Goal: Task Accomplishment & Management: Complete application form

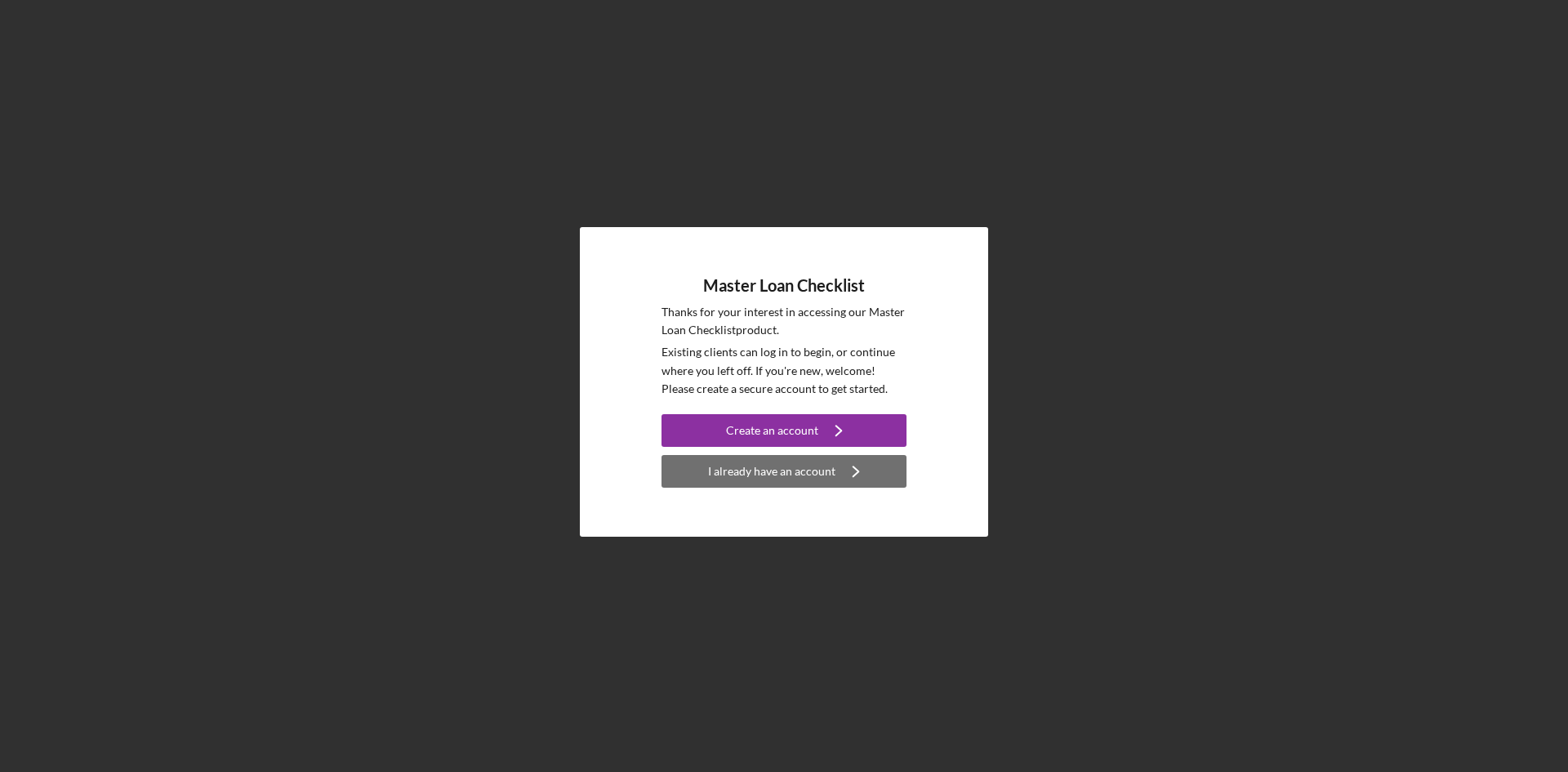
click at [780, 469] on div "I already have an account" at bounding box center [771, 471] width 127 height 32
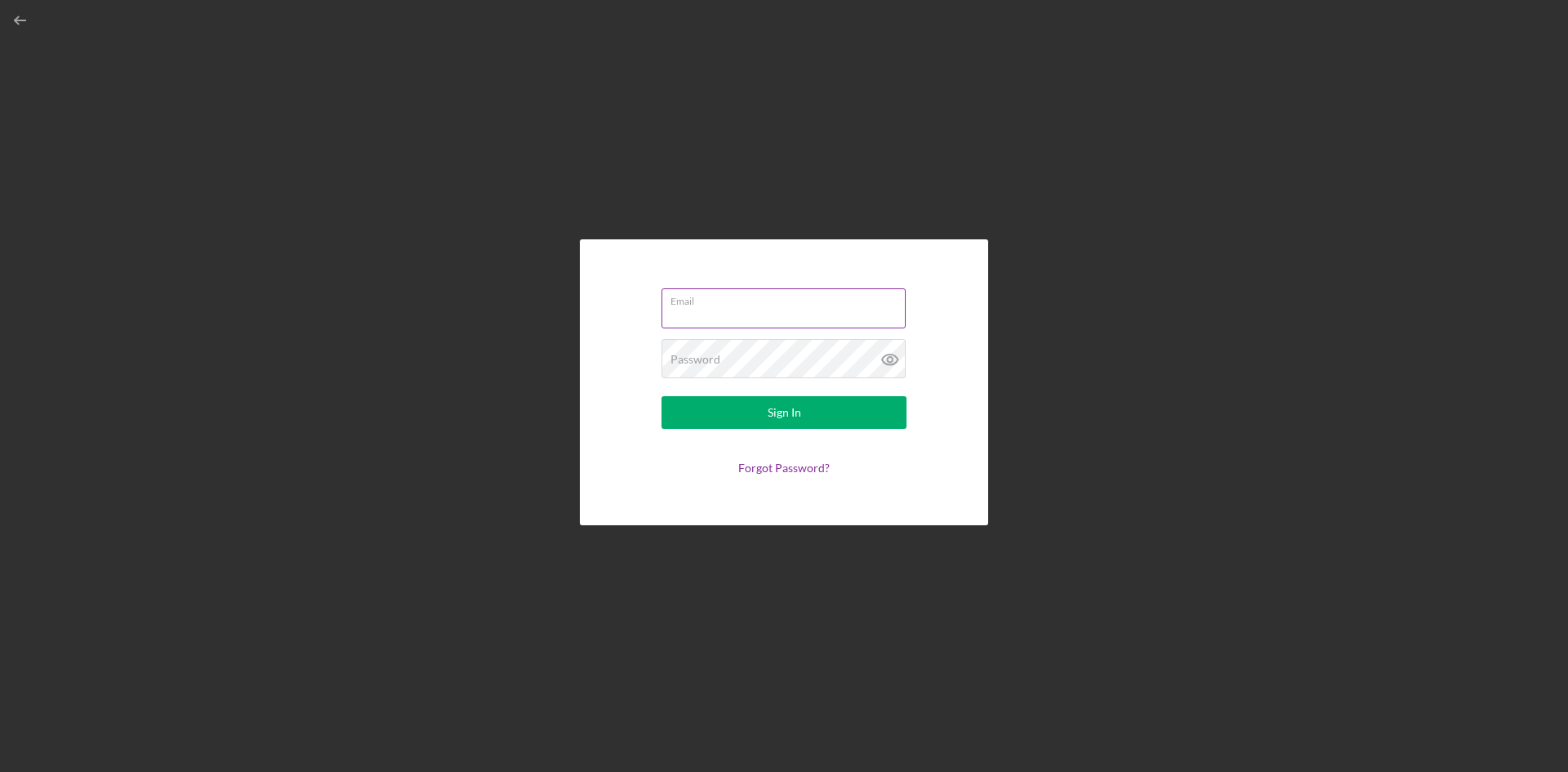
click at [705, 303] on div "Email" at bounding box center [783, 309] width 245 height 41
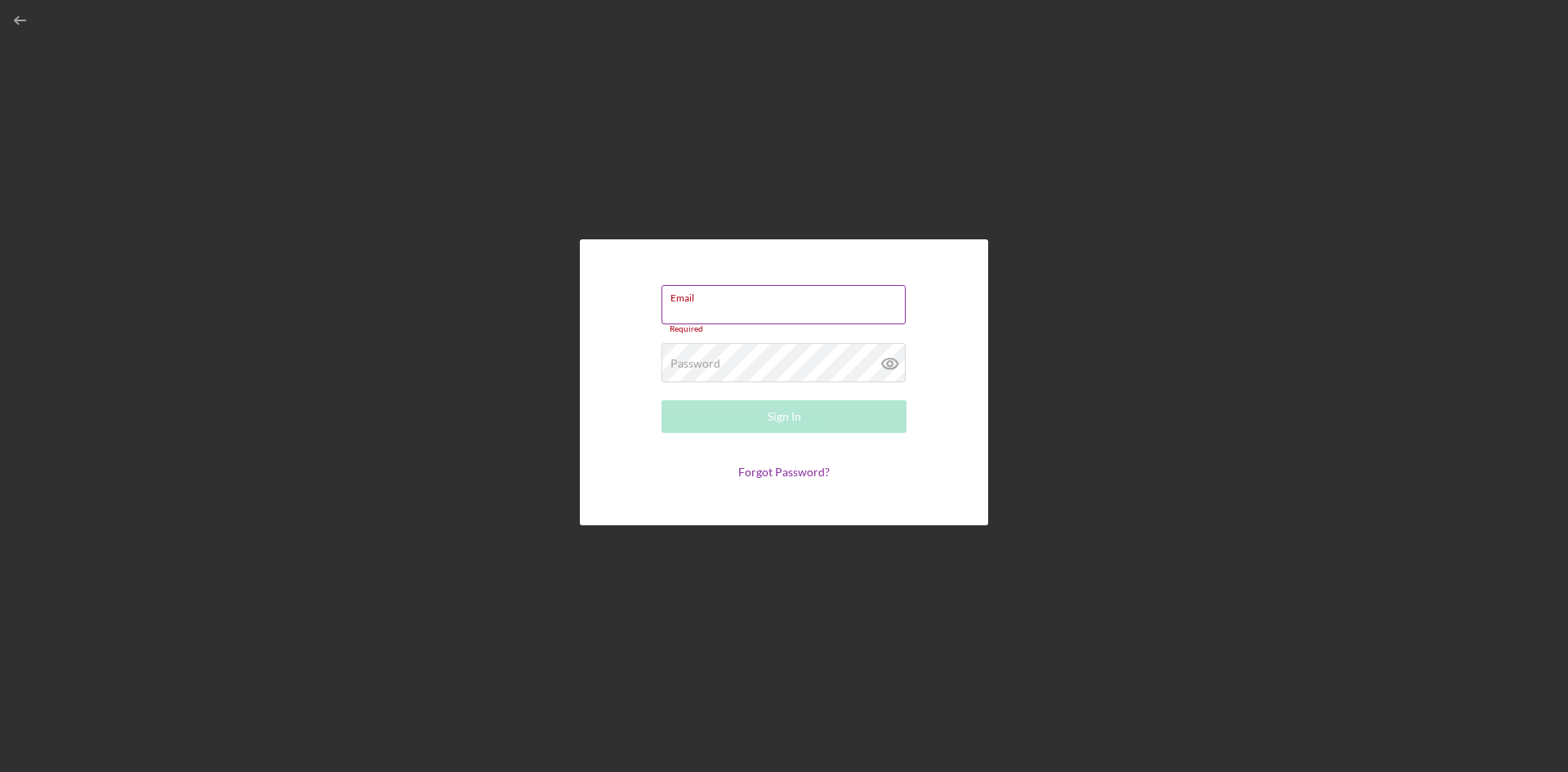
click at [705, 303] on div "Email Required" at bounding box center [783, 310] width 245 height 49
type input "[PERSON_NAME][EMAIL_ADDRESS][DOMAIN_NAME]"
click at [783, 464] on form "Email [PERSON_NAME][EMAIL_ADDRESS][DOMAIN_NAME] Password Required Sign In Forgo…" at bounding box center [784, 382] width 327 height 204
click at [782, 471] on link "Forgot Password?" at bounding box center [784, 472] width 91 height 14
